Goal: Transaction & Acquisition: Purchase product/service

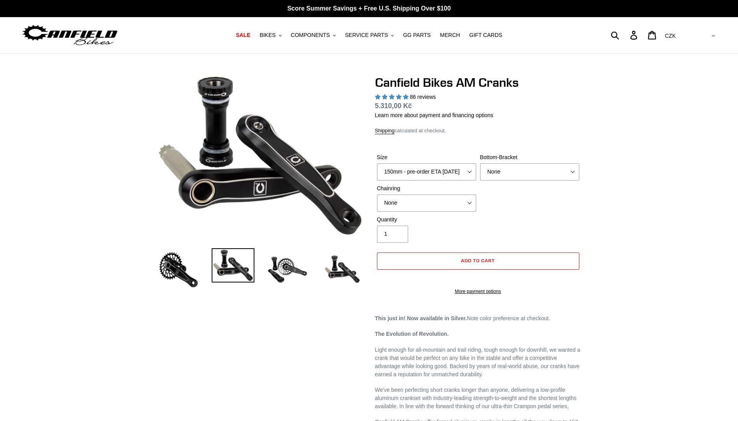
select select "highest-rating"
click at [453, 173] on select "150mm - pre-order ETA 9/30/25 155mm - pre-order ETA 9/30/25 160mm - pre-order E…" at bounding box center [426, 171] width 99 height 17
click at [520, 169] on select "None BSA Threaded 68/73mm Press Fit PF92" at bounding box center [529, 171] width 99 height 17
select select "Press Fit PF92"
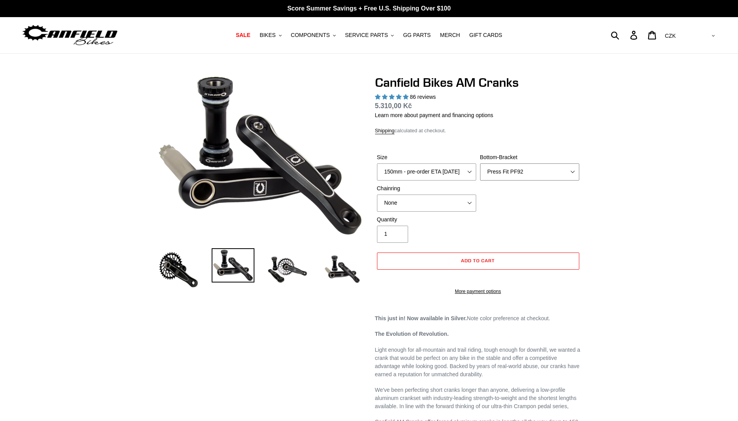
click at [480, 163] on select "None BSA Threaded 68/73mm Press Fit PF92" at bounding box center [529, 171] width 99 height 17
click at [96, 35] on img at bounding box center [69, 35] width 97 height 25
